Goal: Transaction & Acquisition: Purchase product/service

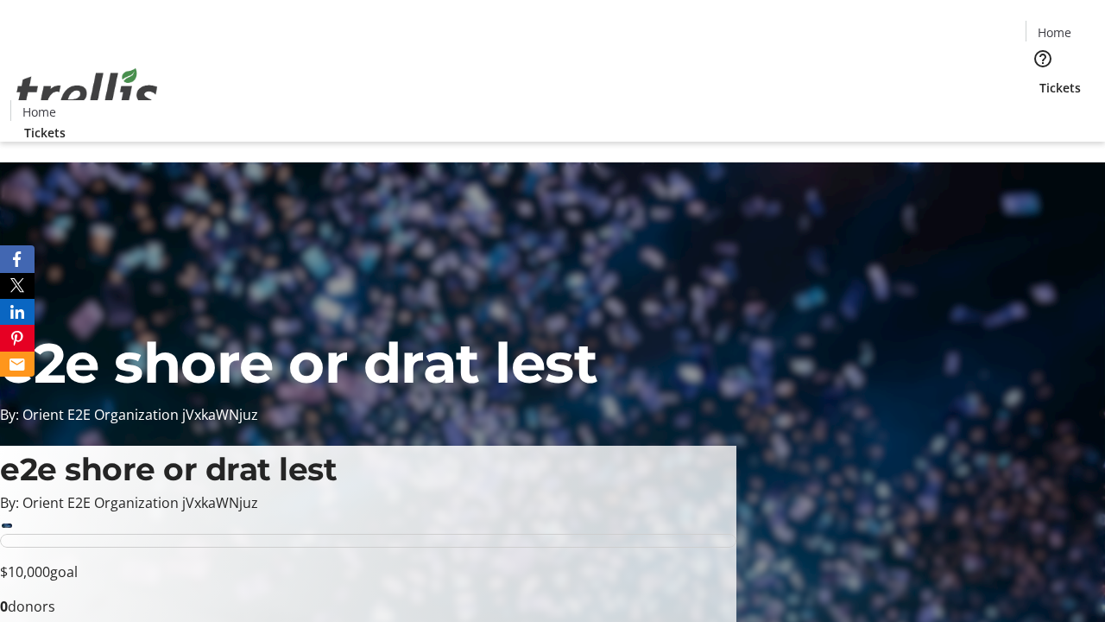
click at [1039, 79] on span "Tickets" at bounding box center [1059, 88] width 41 height 18
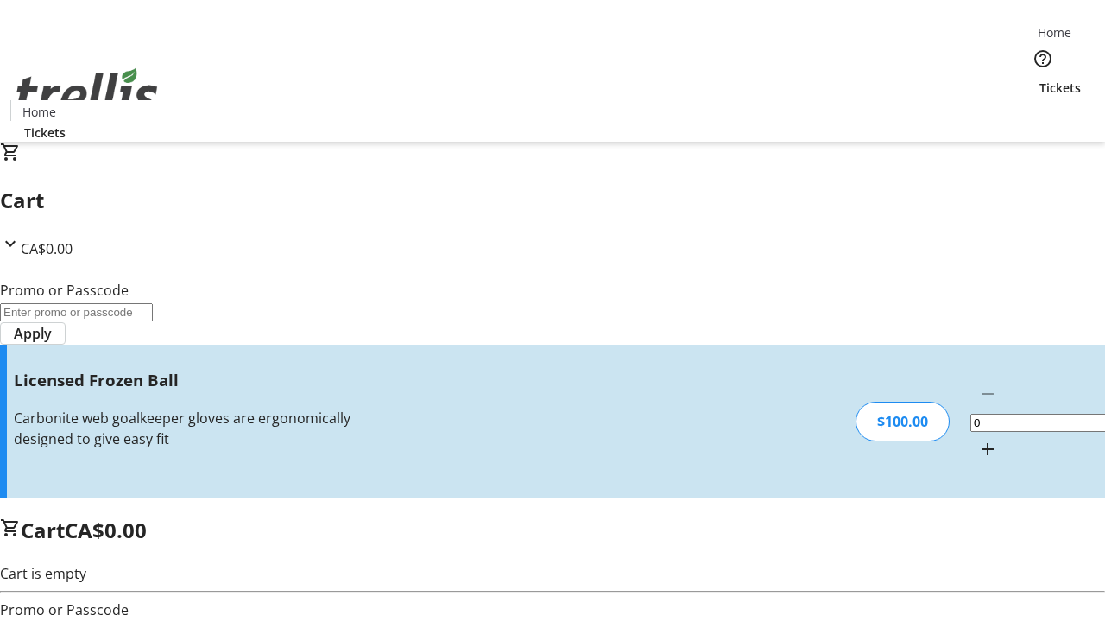
click at [977, 439] on mat-icon "Increment by one" at bounding box center [987, 449] width 21 height 21
type input "1"
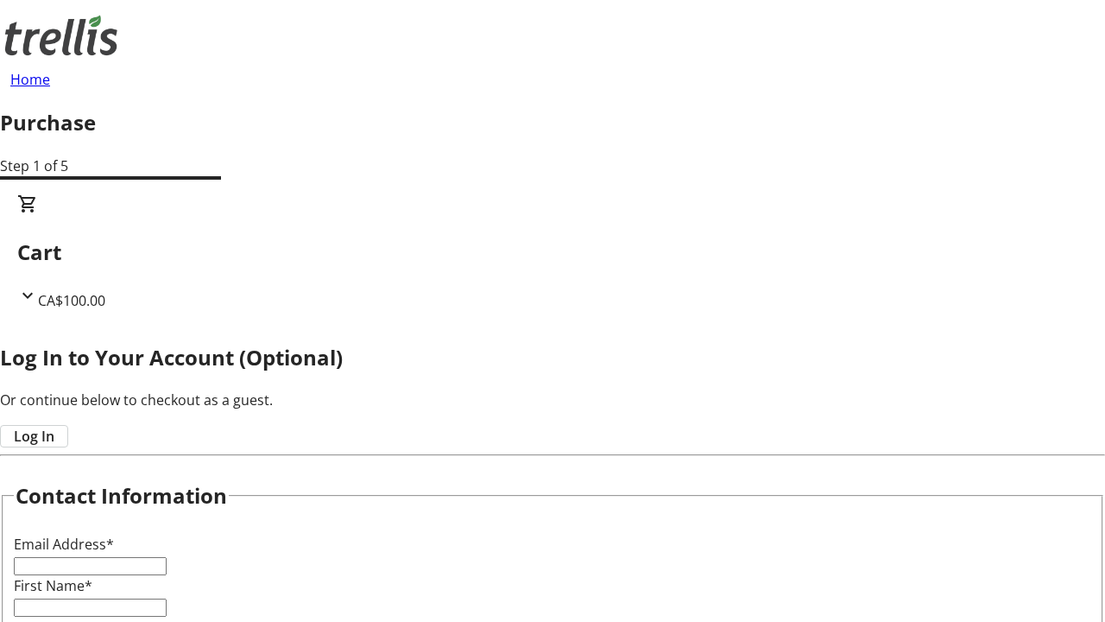
type input "FREE"
type input "[PERSON_NAME][EMAIL_ADDRESS][DOMAIN_NAME]"
type input "[PERSON_NAME]"
type input "DuBuque"
